Goal: Information Seeking & Learning: Understand process/instructions

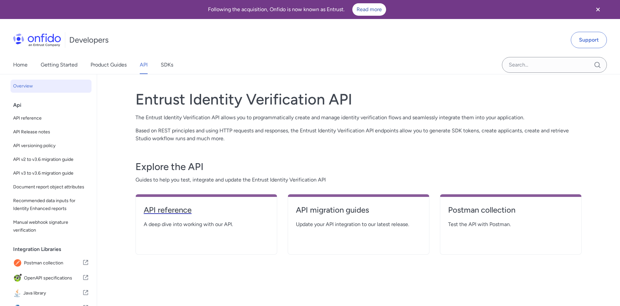
click at [187, 212] on h4 "API reference" at bounding box center [206, 210] width 125 height 10
select select "http"
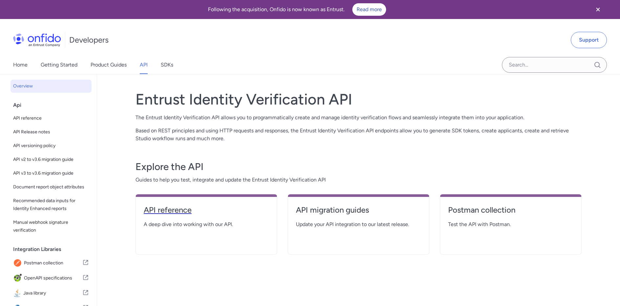
select select "http"
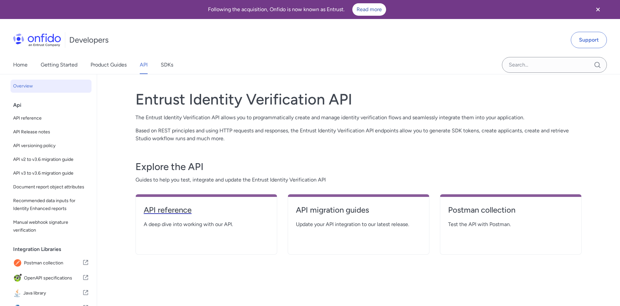
select select "http"
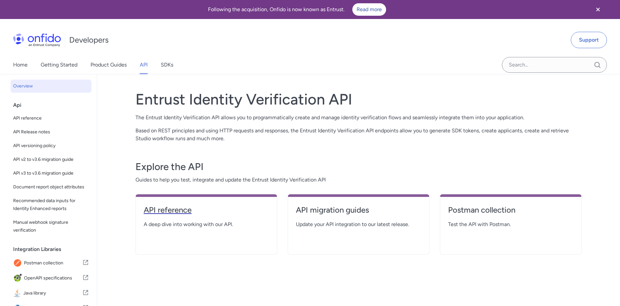
select select "http"
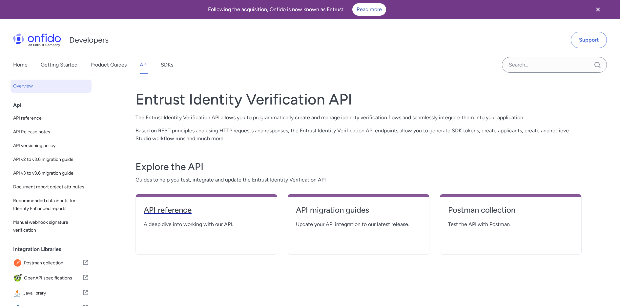
select select "http"
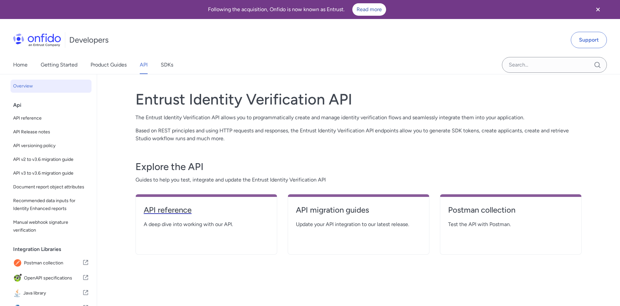
select select "http"
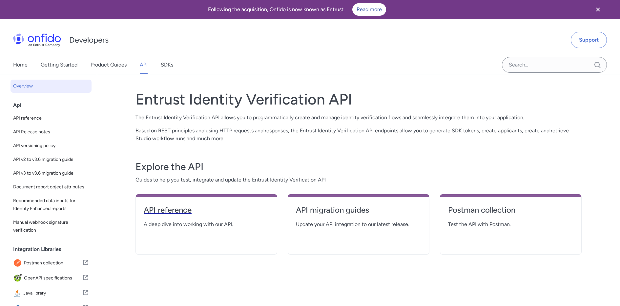
select select "http"
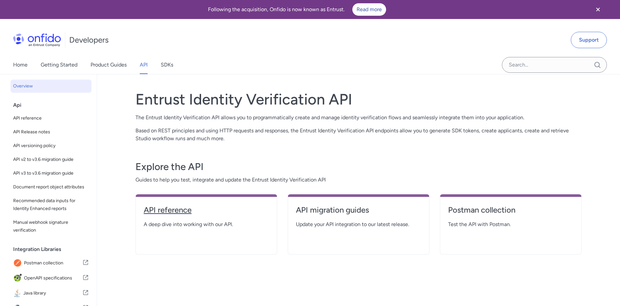
select select "http"
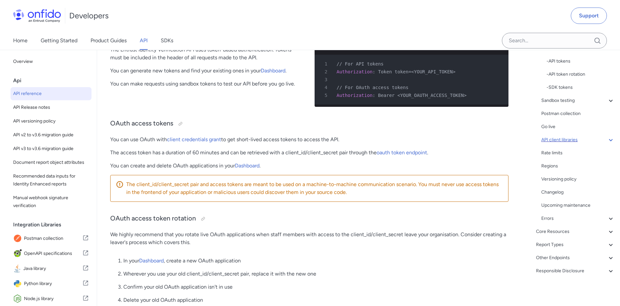
scroll to position [120, 0]
click at [554, 233] on div "Core Resources" at bounding box center [575, 233] width 79 height 8
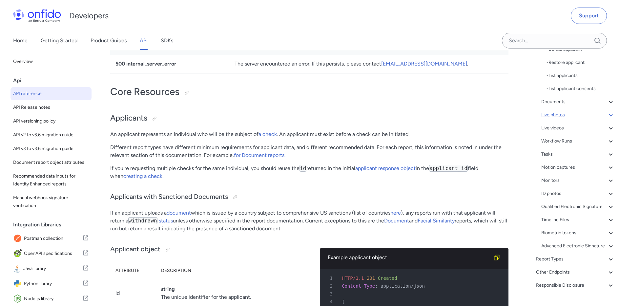
scroll to position [234, 0]
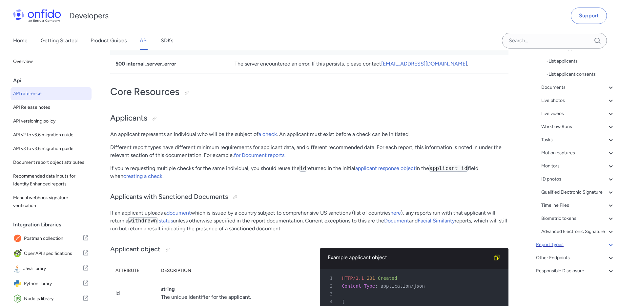
click at [557, 247] on div "Report Types" at bounding box center [575, 245] width 79 height 8
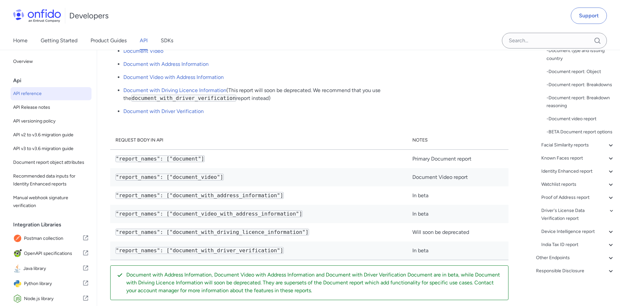
scroll to position [23315, 0]
click at [561, 146] on div "Facial Similarity reports" at bounding box center [577, 145] width 73 height 8
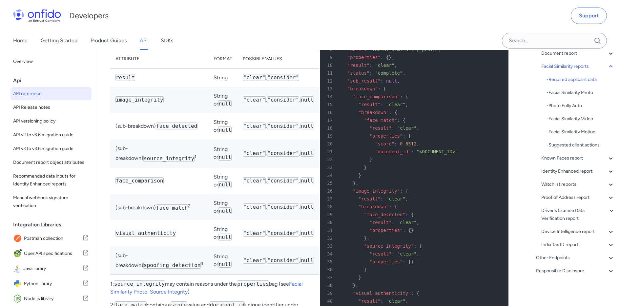
scroll to position [30187, 0]
click at [365, 140] on div "19 "properties" : {" at bounding box center [410, 136] width 177 height 8
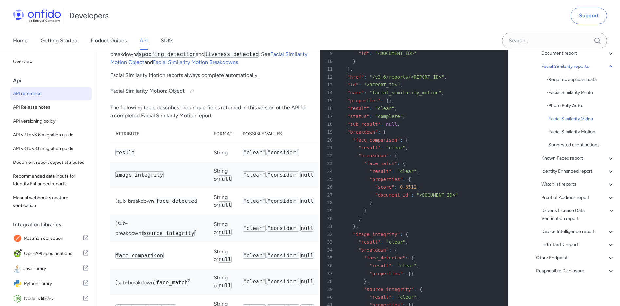
scroll to position [34373, 0]
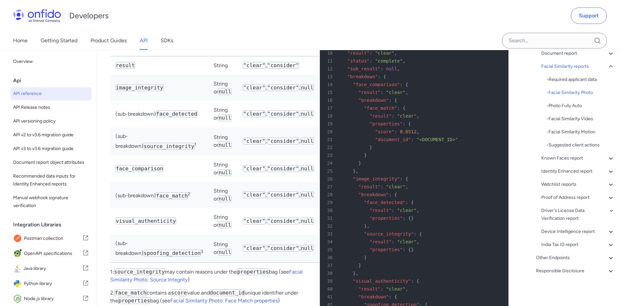
scroll to position [30206, 0]
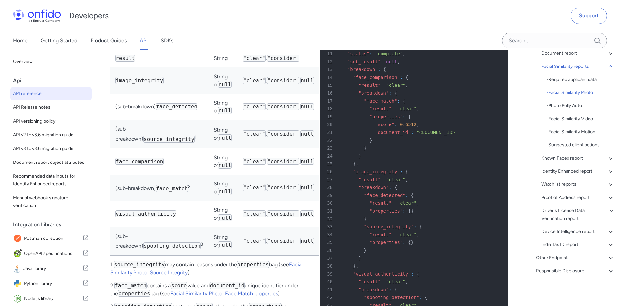
drag, startPoint x: 360, startPoint y: 142, endPoint x: 389, endPoint y: 144, distance: 28.9
click at [389, 25] on span ""<REPORT_ID>"" at bounding box center [382, 22] width 36 height 5
click at [408, 81] on div "14 "face_comparison" : {" at bounding box center [410, 77] width 177 height 8
drag, startPoint x: 364, startPoint y: 141, endPoint x: 395, endPoint y: 143, distance: 31.9
click at [395, 26] on div "7 "id" : "<REPORT_ID>" ," at bounding box center [410, 22] width 177 height 8
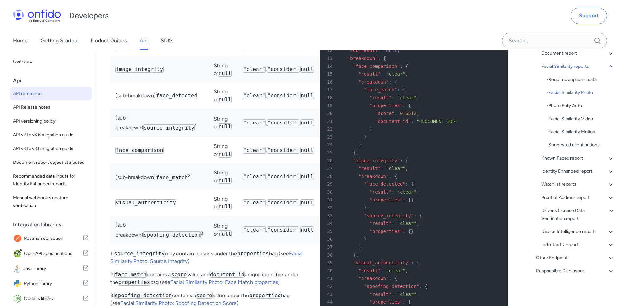
scroll to position [30218, 0]
click at [404, 85] on div "16 "breakdown" : {" at bounding box center [410, 81] width 177 height 8
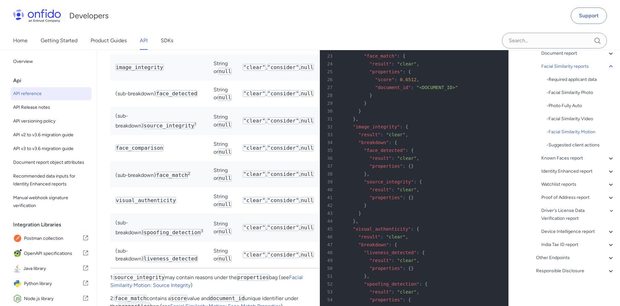
scroll to position [34431, 0]
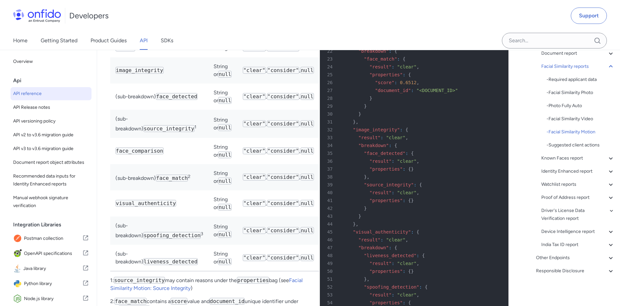
drag, startPoint x: 378, startPoint y: 109, endPoint x: 389, endPoint y: 112, distance: 11.4
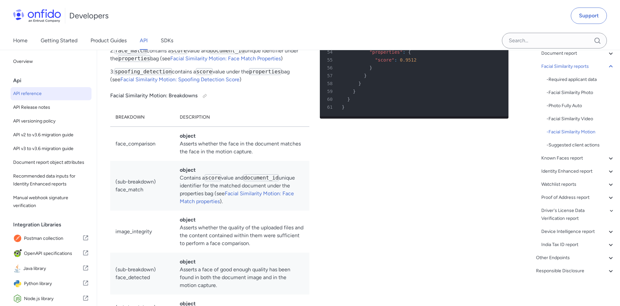
scroll to position [34687, 0]
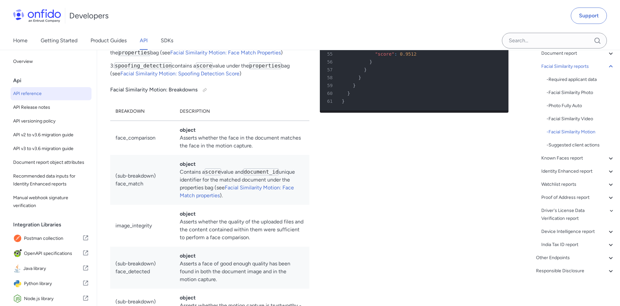
drag, startPoint x: 362, startPoint y: 190, endPoint x: 412, endPoint y: 208, distance: 53.7
click at [446, 11] on div "49 "result" : "clear" ," at bounding box center [410, 7] width 177 height 8
